Goal: Task Accomplishment & Management: Manage account settings

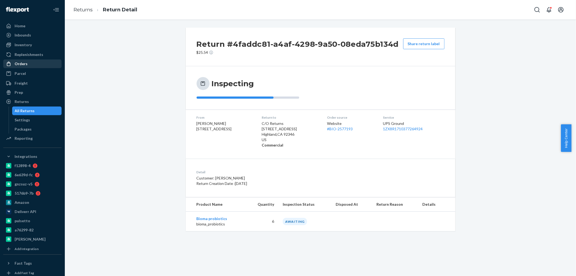
click at [22, 64] on div "Orders" at bounding box center [21, 63] width 13 height 5
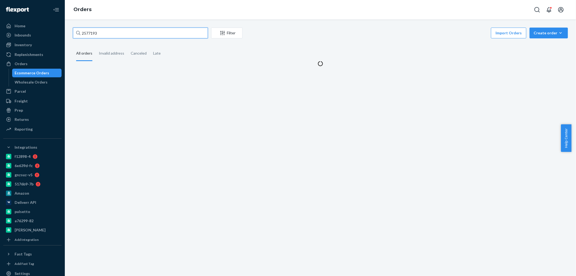
click at [89, 30] on input "2577193" at bounding box center [140, 33] width 135 height 11
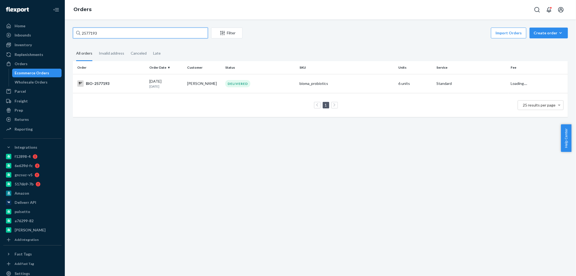
click at [89, 30] on input "2577193" at bounding box center [140, 33] width 135 height 11
paste input "[PERSON_NAME]"
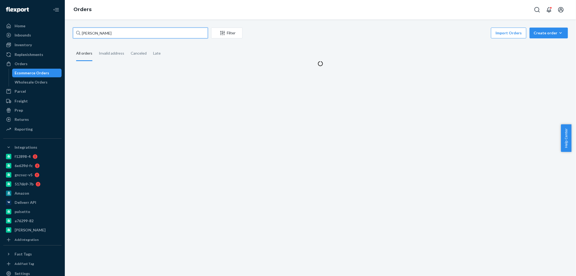
type input "[PERSON_NAME]"
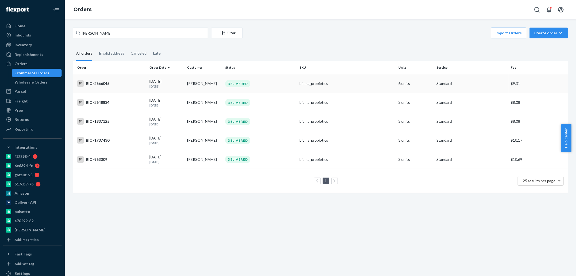
click at [96, 82] on div "BIO-2666045" at bounding box center [111, 83] width 68 height 6
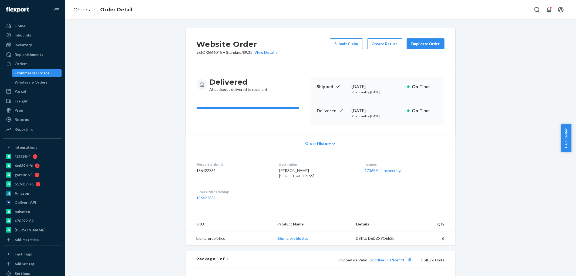
scroll to position [90, 0]
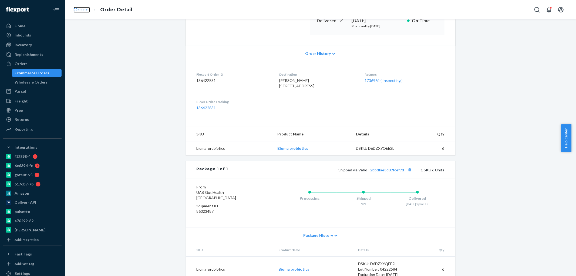
click at [80, 10] on link "Orders" at bounding box center [81, 10] width 16 height 6
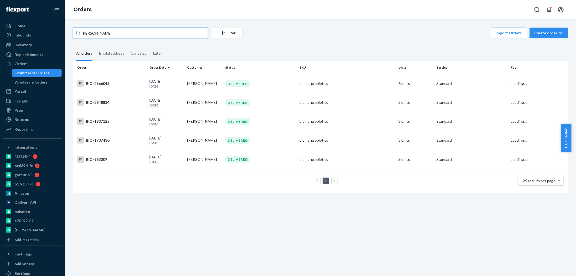
click at [97, 34] on input "[PERSON_NAME]" at bounding box center [140, 33] width 135 height 11
paste input "2694841"
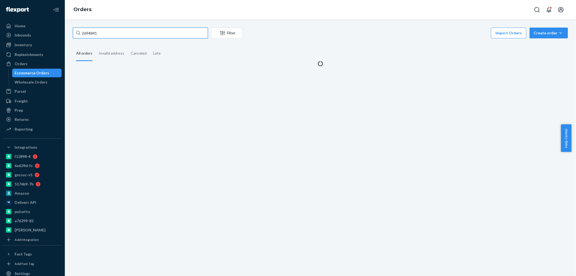
type input "2694841"
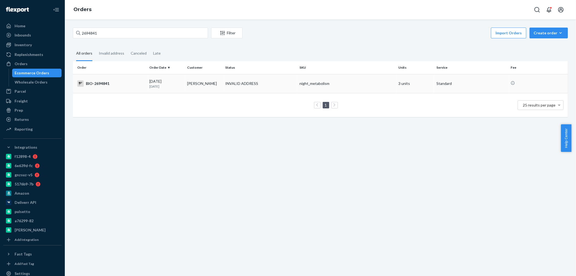
click at [94, 82] on div "BIO-2694841" at bounding box center [111, 83] width 68 height 6
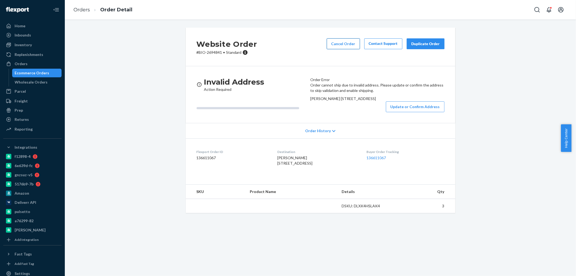
click at [345, 45] on button "Cancel Order" at bounding box center [343, 43] width 33 height 11
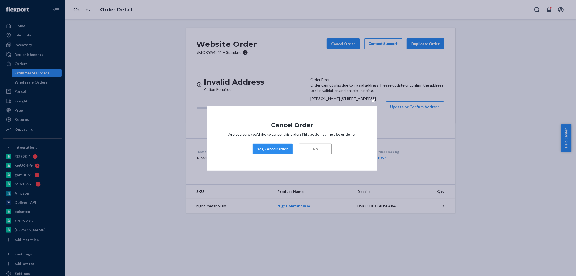
click at [268, 149] on div "Yes, Cancel Order" at bounding box center [272, 148] width 31 height 5
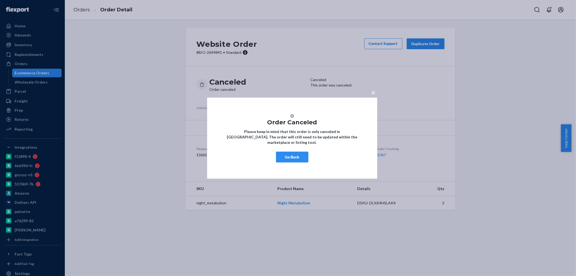
click at [292, 160] on button "Go Back" at bounding box center [292, 157] width 32 height 11
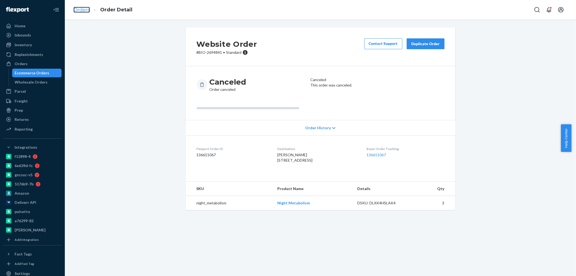
click at [78, 12] on link "Orders" at bounding box center [81, 10] width 16 height 6
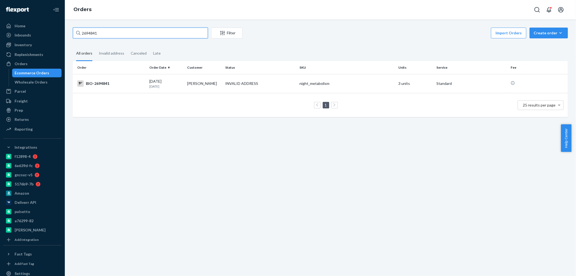
click at [152, 33] on input "2694841" at bounding box center [140, 33] width 135 height 11
click at [144, 32] on input "2694841" at bounding box center [140, 33] width 135 height 11
paste input "86745"
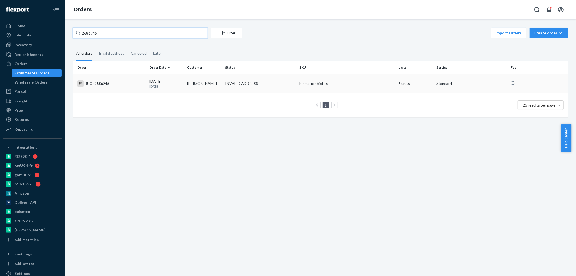
type input "2686745"
click at [100, 82] on div "BIO-2686745" at bounding box center [111, 83] width 68 height 6
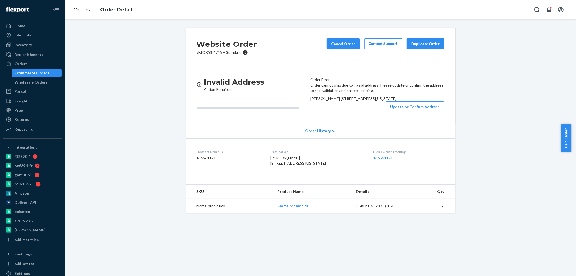
click at [485, 86] on div "Website Order # BIO-2686745 • Standard Cancel Order Contact Support Duplicate O…" at bounding box center [320, 124] width 503 height 192
click at [337, 42] on button "Cancel Order" at bounding box center [343, 43] width 33 height 11
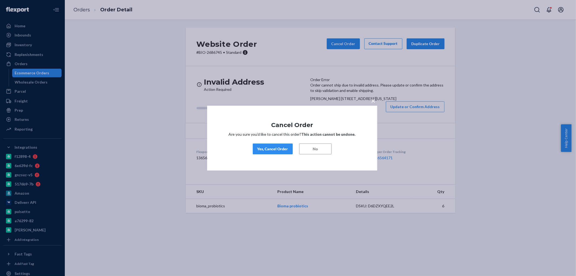
click at [267, 152] on button "Yes, Cancel Order" at bounding box center [273, 148] width 40 height 11
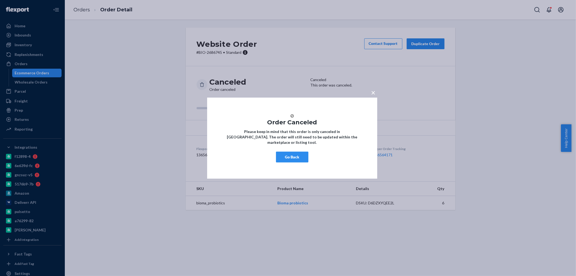
click at [292, 155] on button "Go Back" at bounding box center [292, 157] width 32 height 11
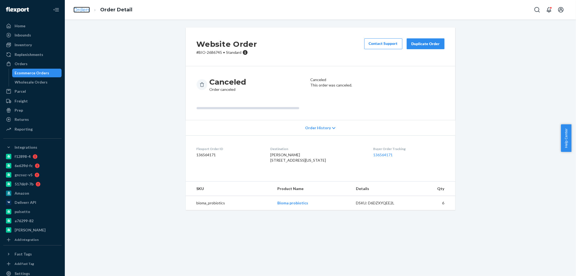
click at [77, 10] on link "Orders" at bounding box center [81, 10] width 16 height 6
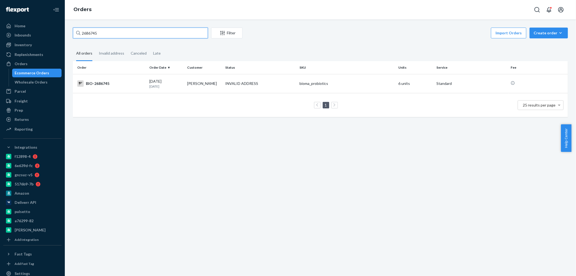
click at [94, 32] on input "2686745" at bounding box center [140, 33] width 135 height 11
paste input "5384"
type input "2685384"
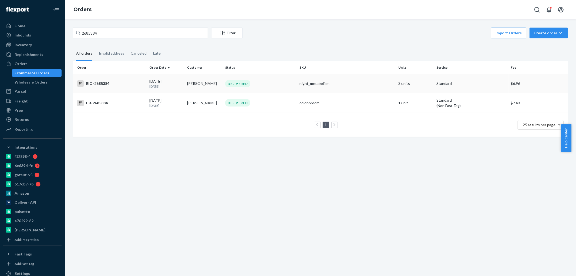
click at [105, 85] on div "BIO-2685384" at bounding box center [111, 83] width 68 height 6
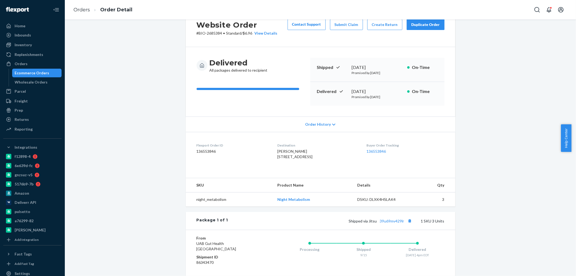
scroll to position [30, 0]
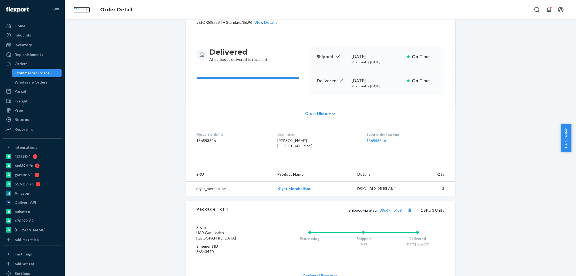
click at [81, 9] on link "Orders" at bounding box center [81, 10] width 16 height 6
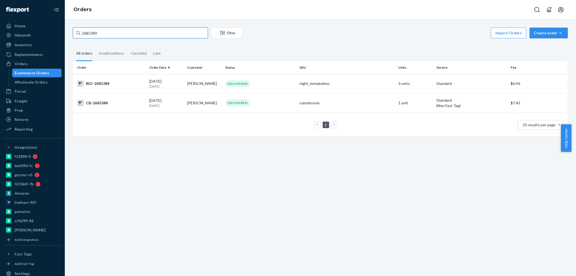
click at [107, 32] on input "2685384" at bounding box center [140, 33] width 135 height 11
paste input "701257"
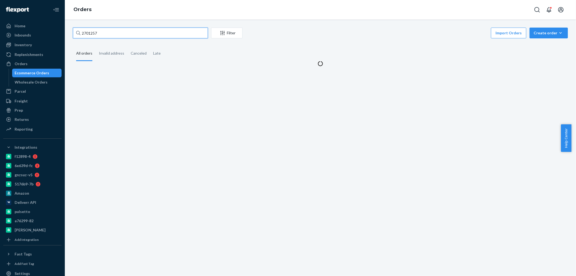
type input "2701257"
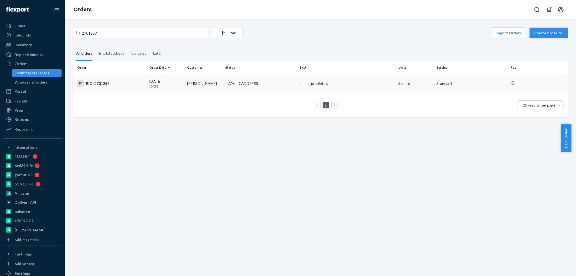
click at [99, 83] on div "BIO-2701257" at bounding box center [111, 83] width 68 height 6
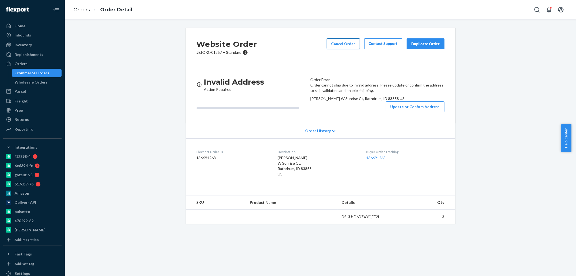
click at [338, 46] on button "Cancel Order" at bounding box center [343, 43] width 33 height 11
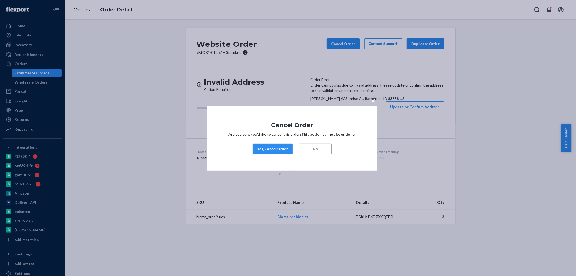
click at [269, 150] on div "Yes, Cancel Order" at bounding box center [272, 148] width 31 height 5
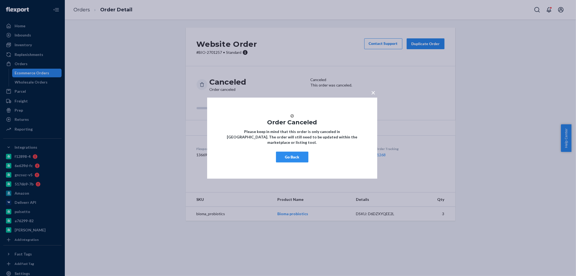
click at [284, 161] on button "Go Back" at bounding box center [292, 157] width 32 height 11
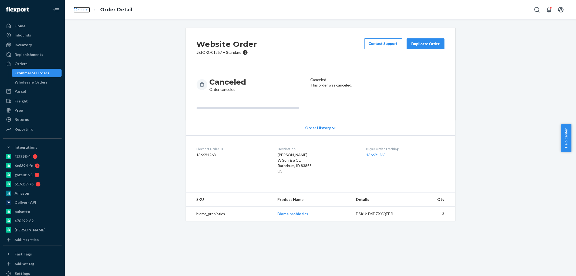
click at [81, 10] on link "Orders" at bounding box center [81, 10] width 16 height 6
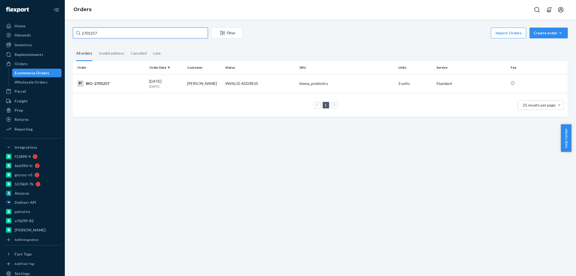
click at [89, 31] on input "2701257" at bounding box center [140, 33] width 135 height 11
paste input "39688"
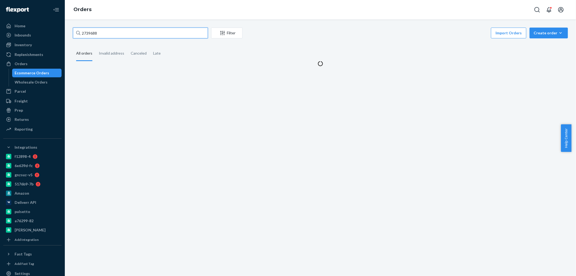
type input "2739688"
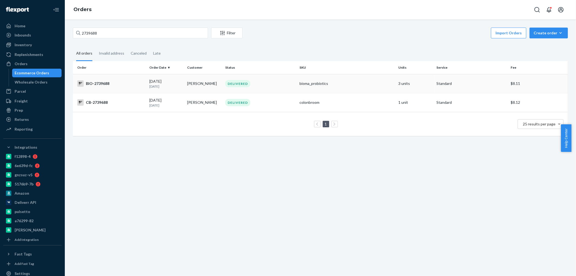
click at [103, 83] on div "BIO-2739688" at bounding box center [111, 83] width 68 height 6
